Goal: Navigation & Orientation: Find specific page/section

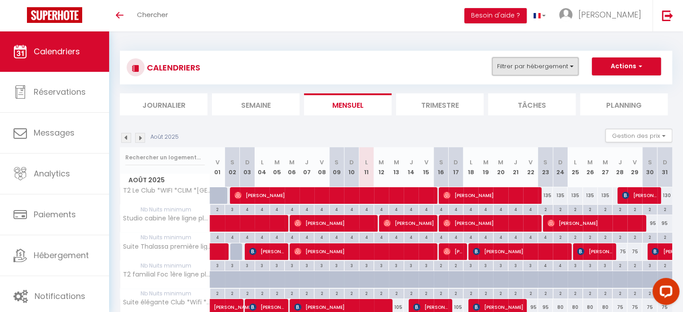
click at [511, 75] on button "Filtrer par hébergement" at bounding box center [535, 66] width 86 height 18
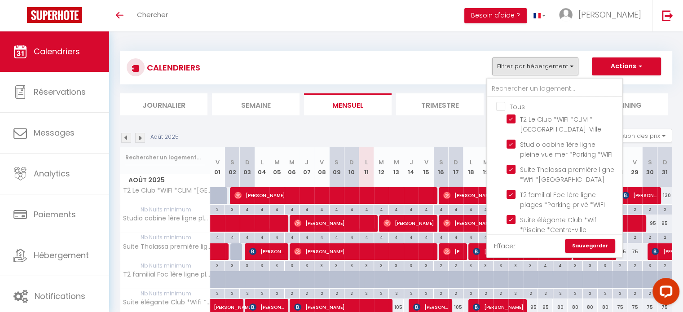
click at [500, 102] on input "Tous" at bounding box center [563, 105] width 135 height 9
click at [502, 105] on input "Tous" at bounding box center [563, 105] width 135 height 9
checkbox input "false"
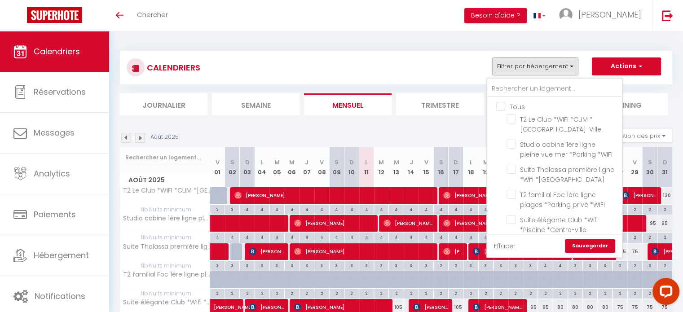
checkbox input "false"
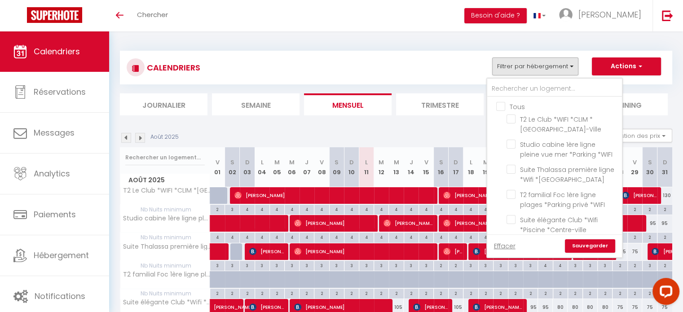
checkbox input "false"
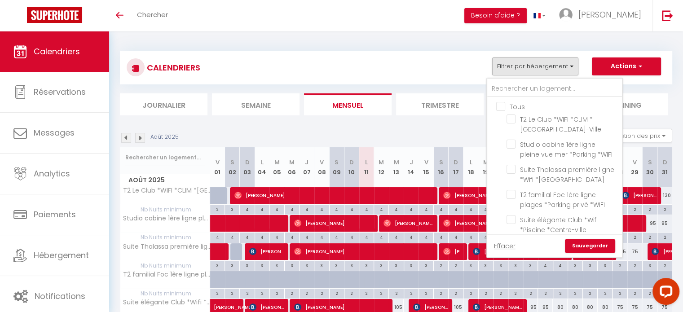
checkbox input "false"
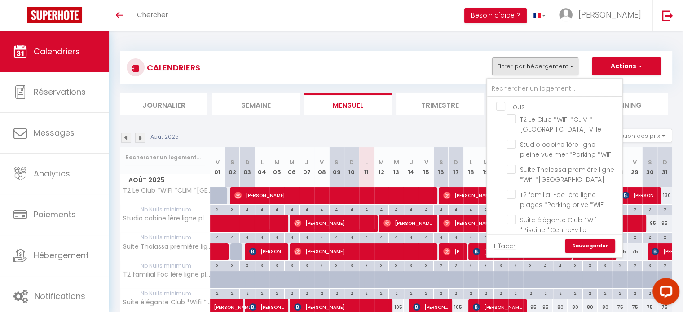
checkbox input "false"
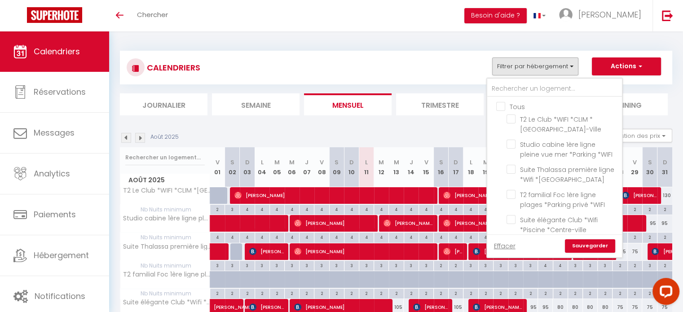
checkbox input "false"
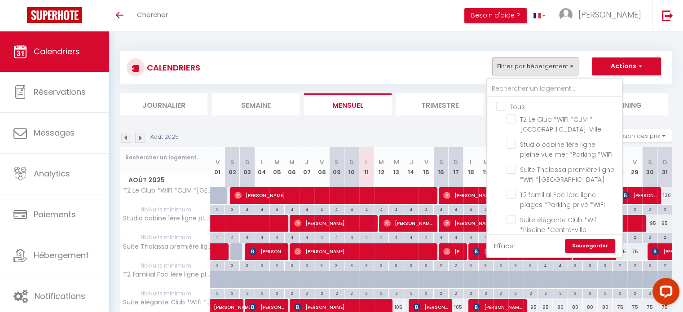
checkbox input "false"
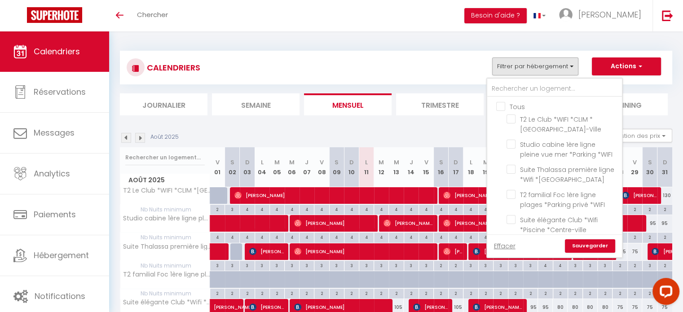
checkbox input "false"
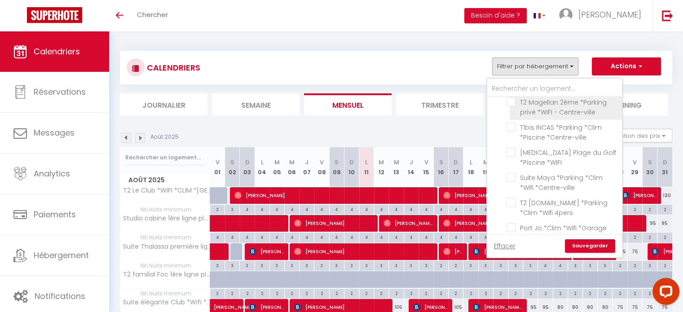
scroll to position [314, 0]
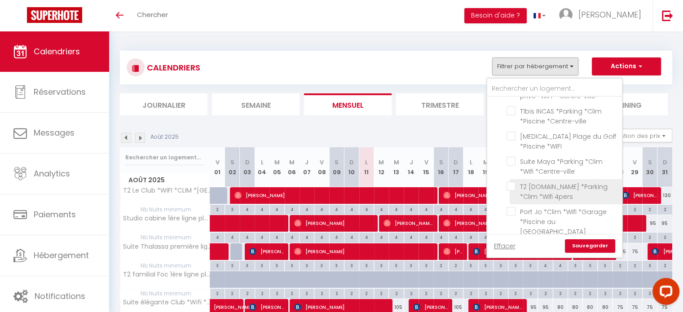
click at [515, 182] on input "T2 [DOMAIN_NAME] *Parking *Clim *Wifi 4pers" at bounding box center [562, 186] width 112 height 9
checkbox input "true"
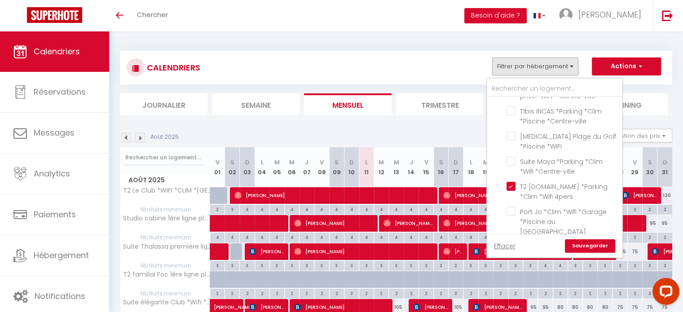
click at [582, 244] on link "Sauvegarder" at bounding box center [590, 245] width 50 height 13
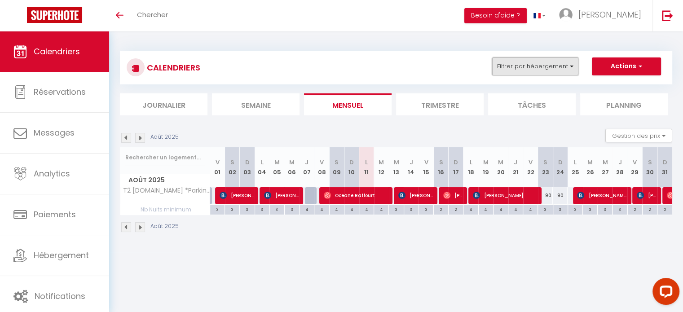
click at [522, 67] on button "Filtrer par hébergement" at bounding box center [535, 66] width 86 height 18
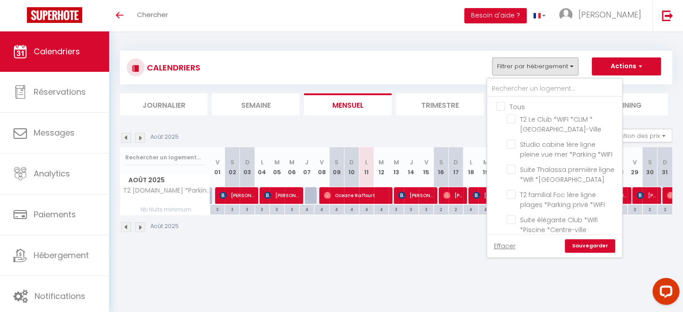
click at [498, 105] on input "Tous" at bounding box center [563, 105] width 135 height 9
checkbox input "true"
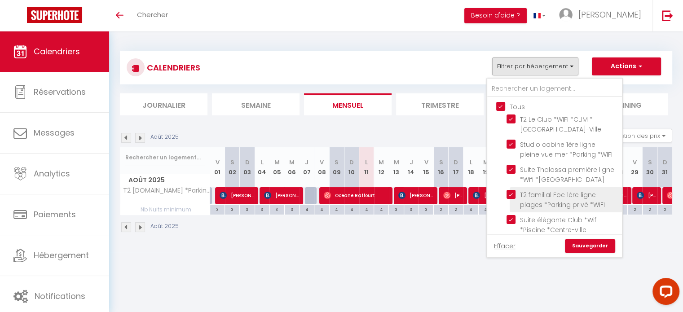
checkbox input "true"
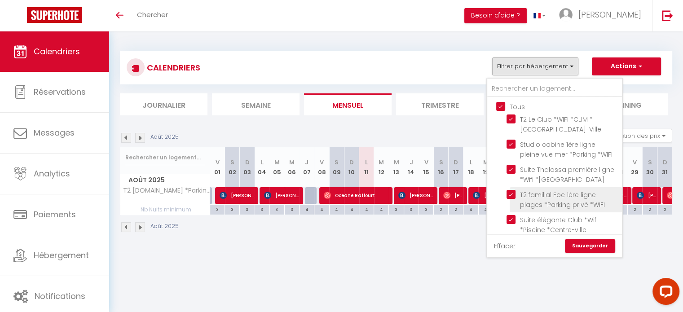
checkbox input "true"
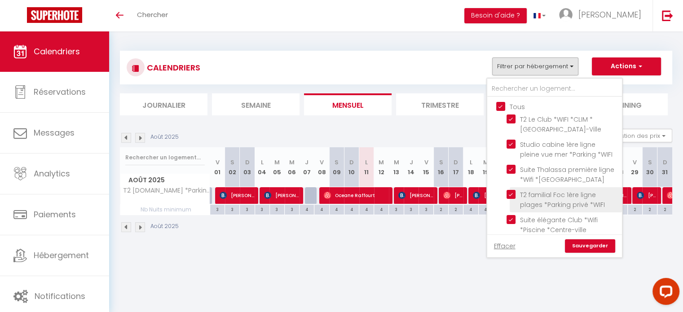
checkbox input "true"
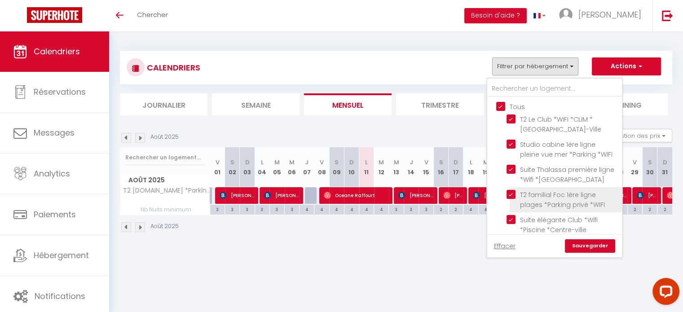
checkbox input "true"
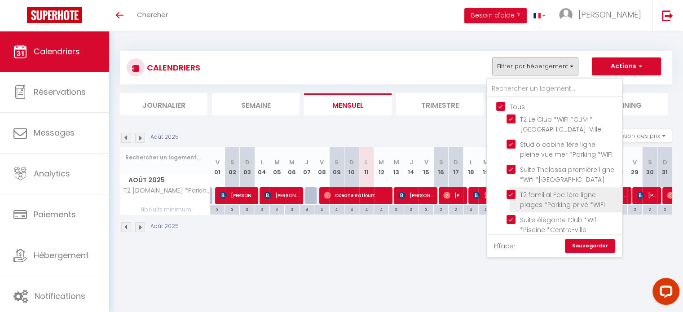
checkbox input "true"
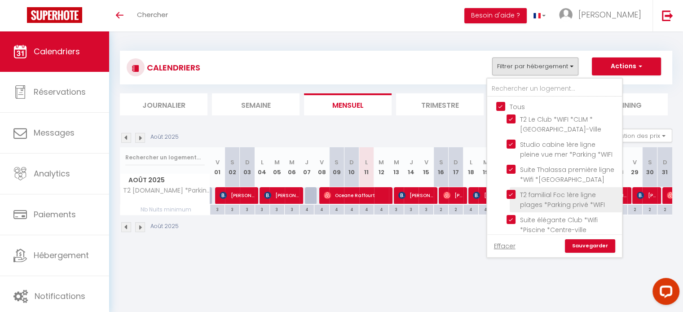
checkbox input "true"
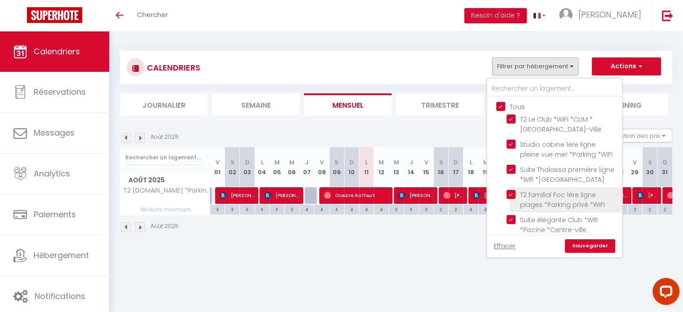
checkbox input "true"
click at [582, 246] on link "Sauvegarder" at bounding box center [590, 245] width 50 height 13
